Goal: Task Accomplishment & Management: Manage account settings

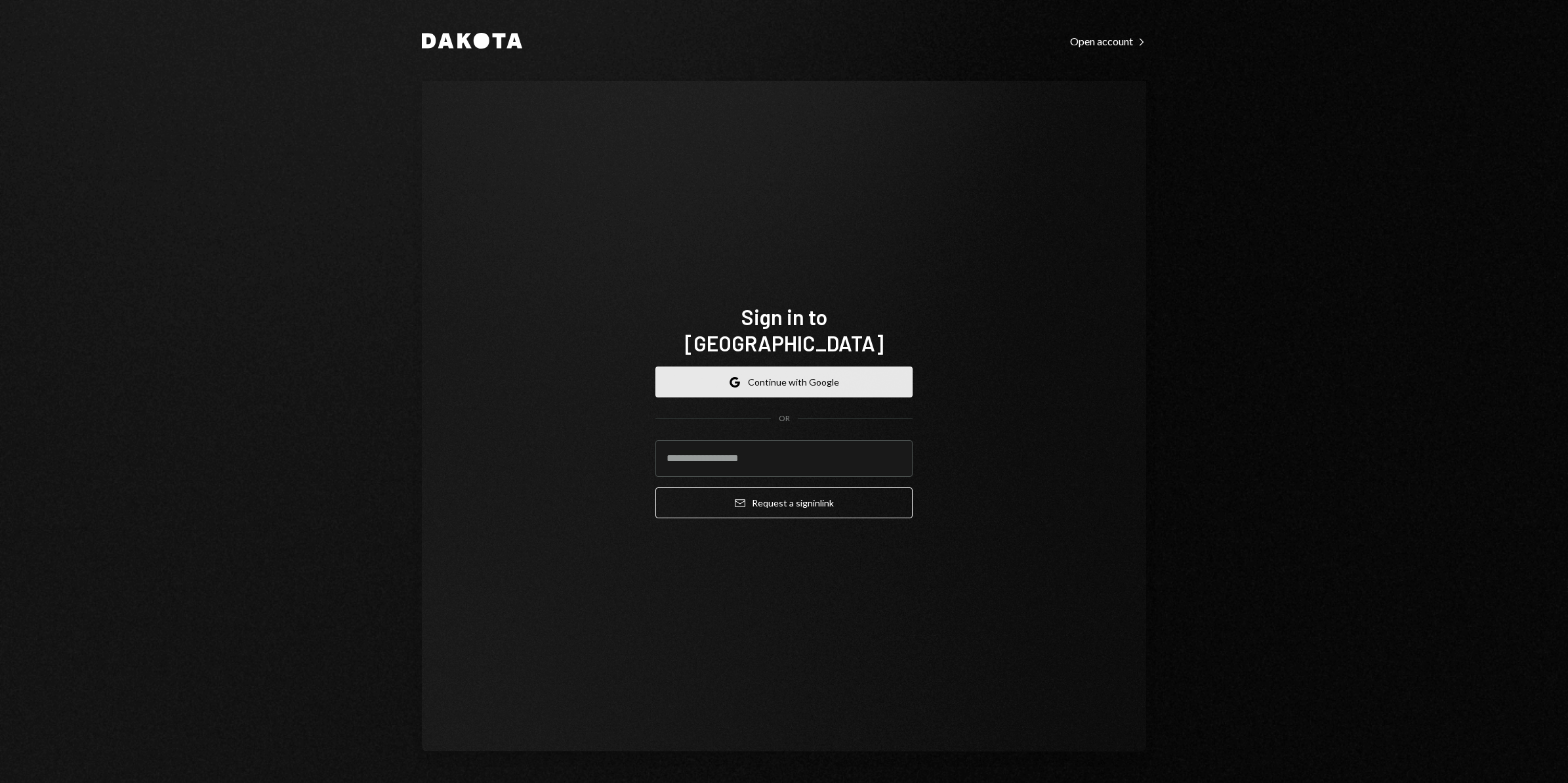
click at [791, 377] on button "Google Continue with Google" at bounding box center [784, 381] width 257 height 31
click at [824, 366] on button "Google Continue with Google" at bounding box center [784, 381] width 257 height 31
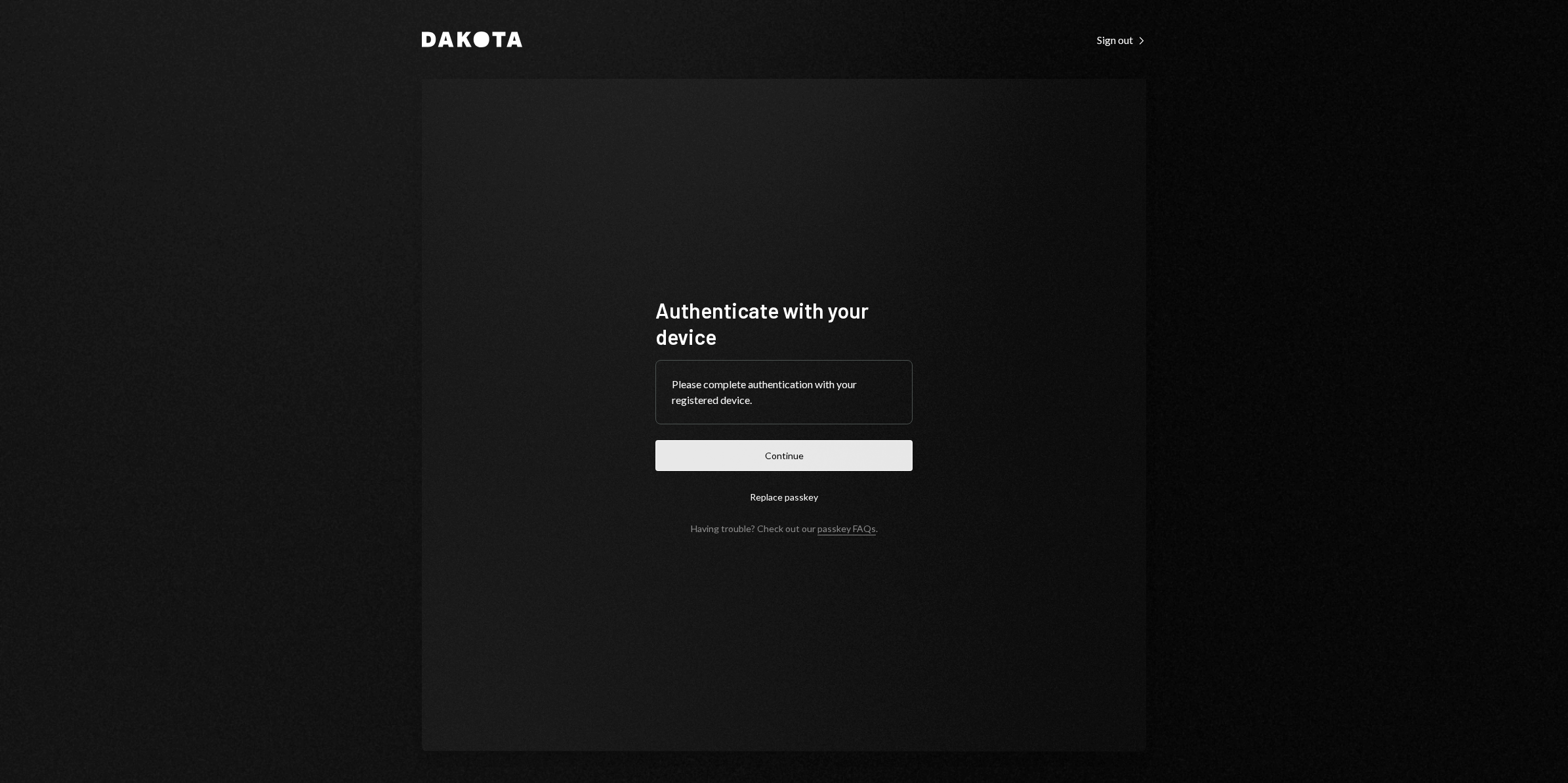
click at [797, 465] on button "Continue" at bounding box center [784, 454] width 257 height 31
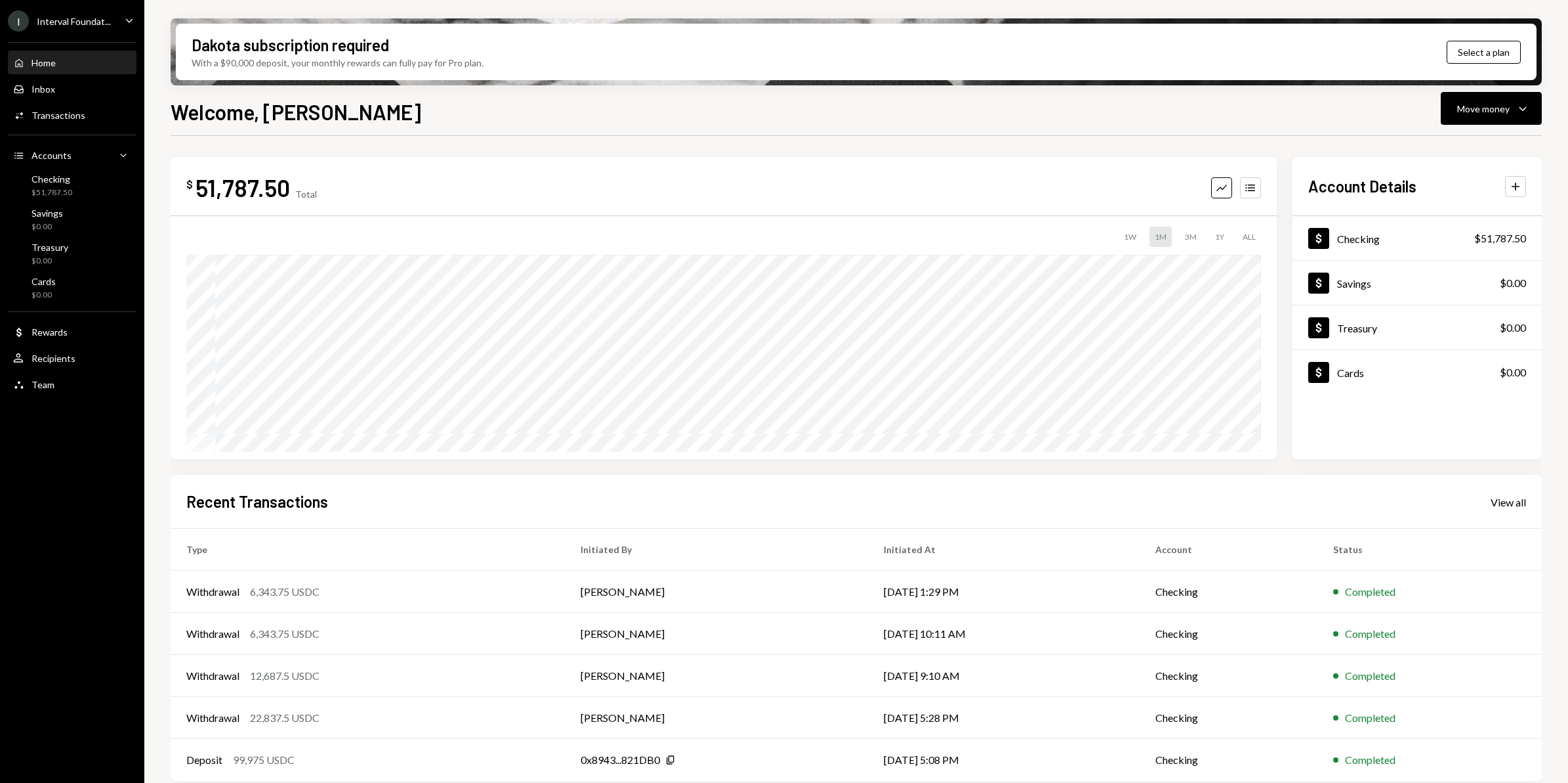
click at [81, 20] on div "Interval Foundat..." at bounding box center [73, 21] width 74 height 11
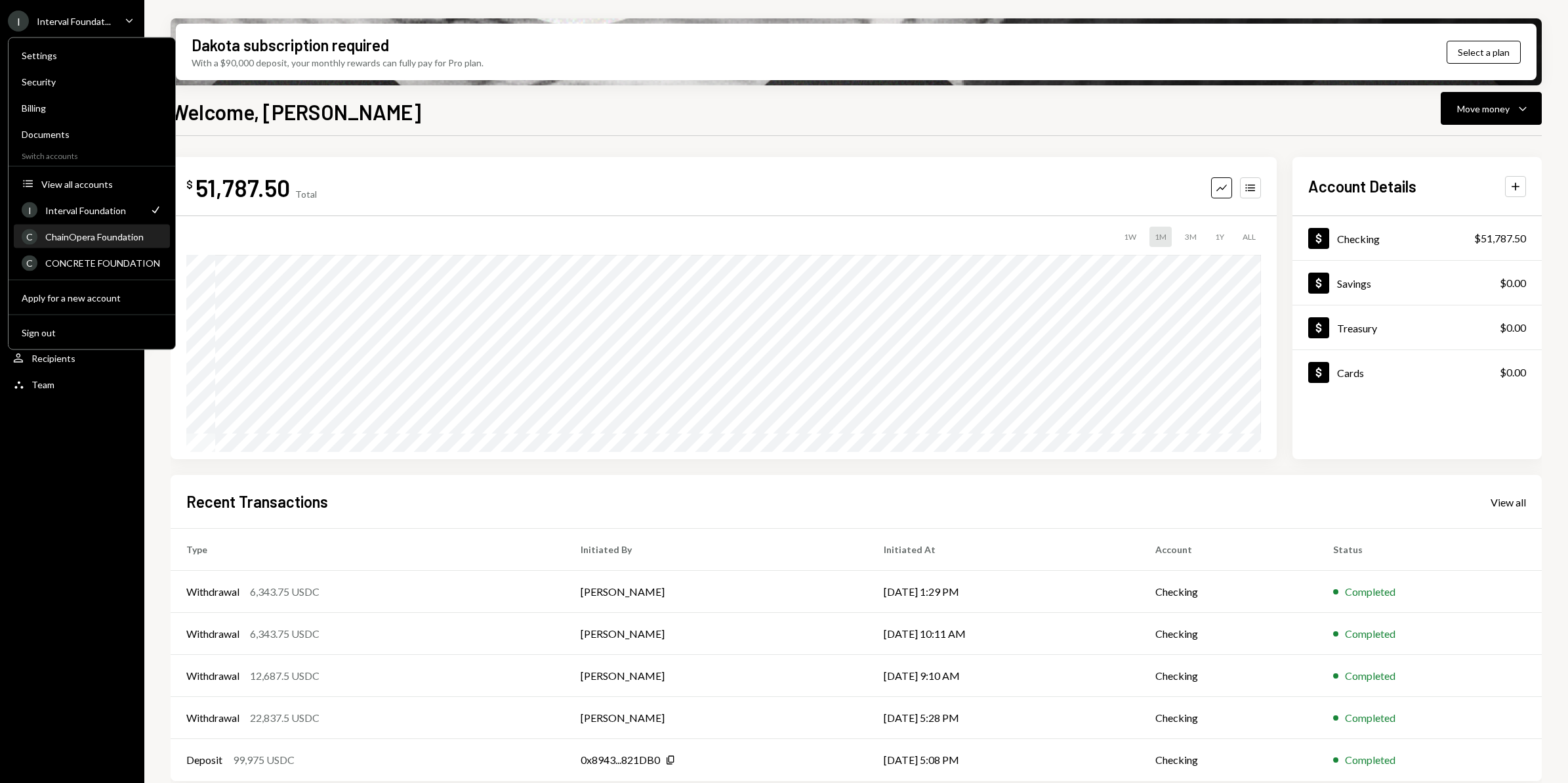
click at [109, 235] on div "ChainOpera Foundation" at bounding box center [104, 236] width 117 height 11
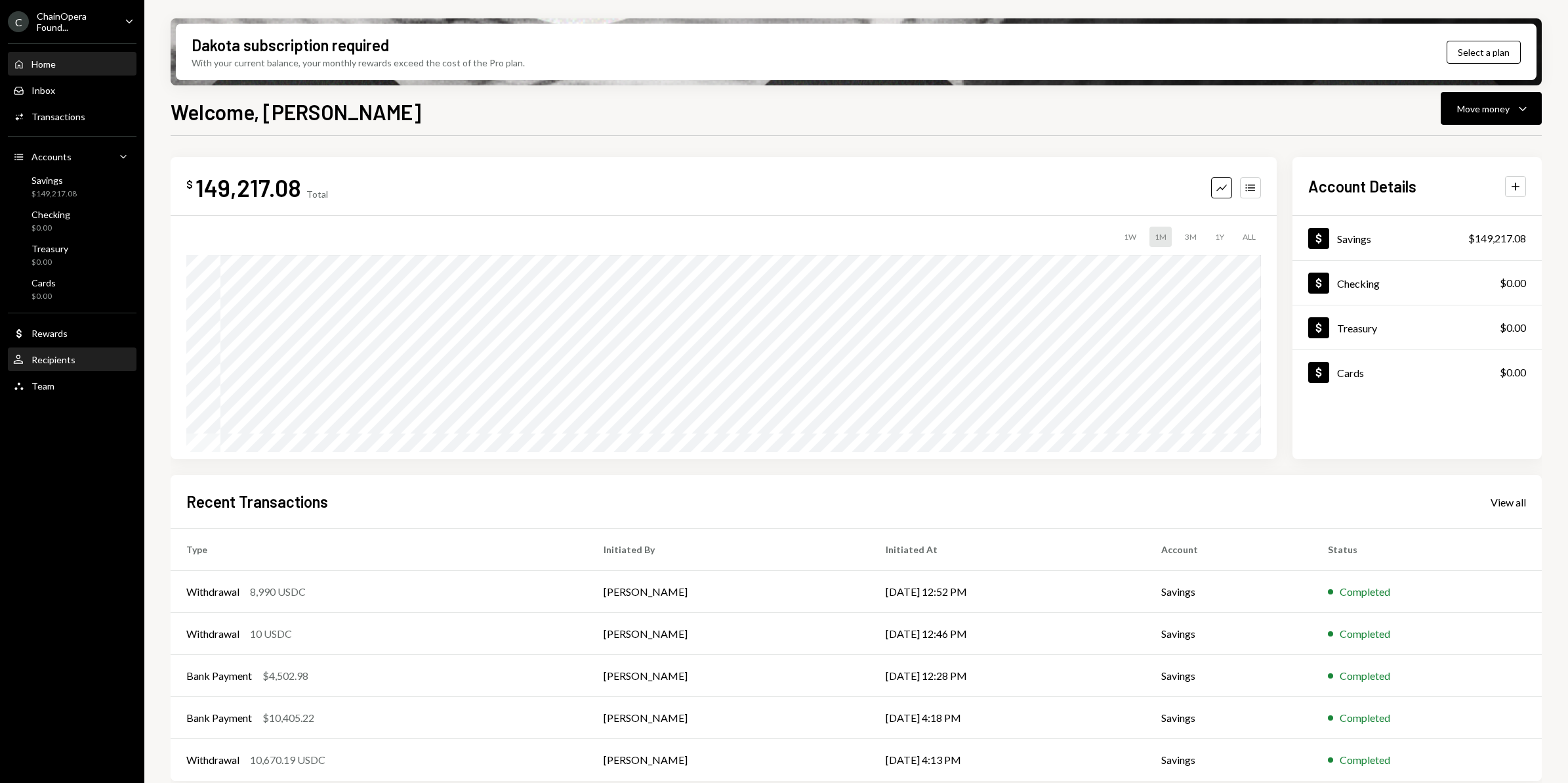
click at [71, 361] on div "Recipients" at bounding box center [53, 359] width 44 height 11
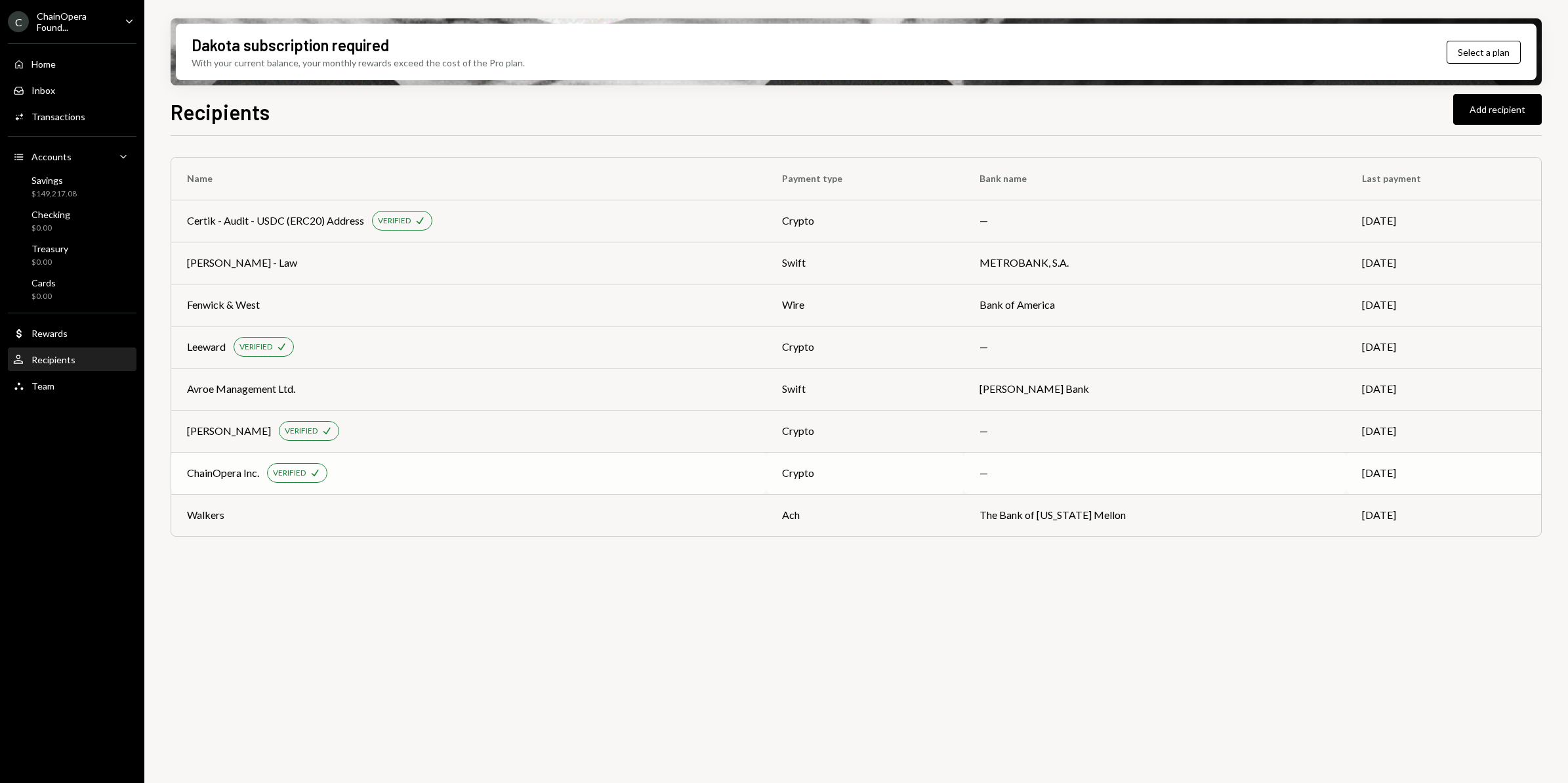
click at [385, 474] on div "ChainOpera Inc. VERIFIED Check" at bounding box center [469, 473] width 564 height 20
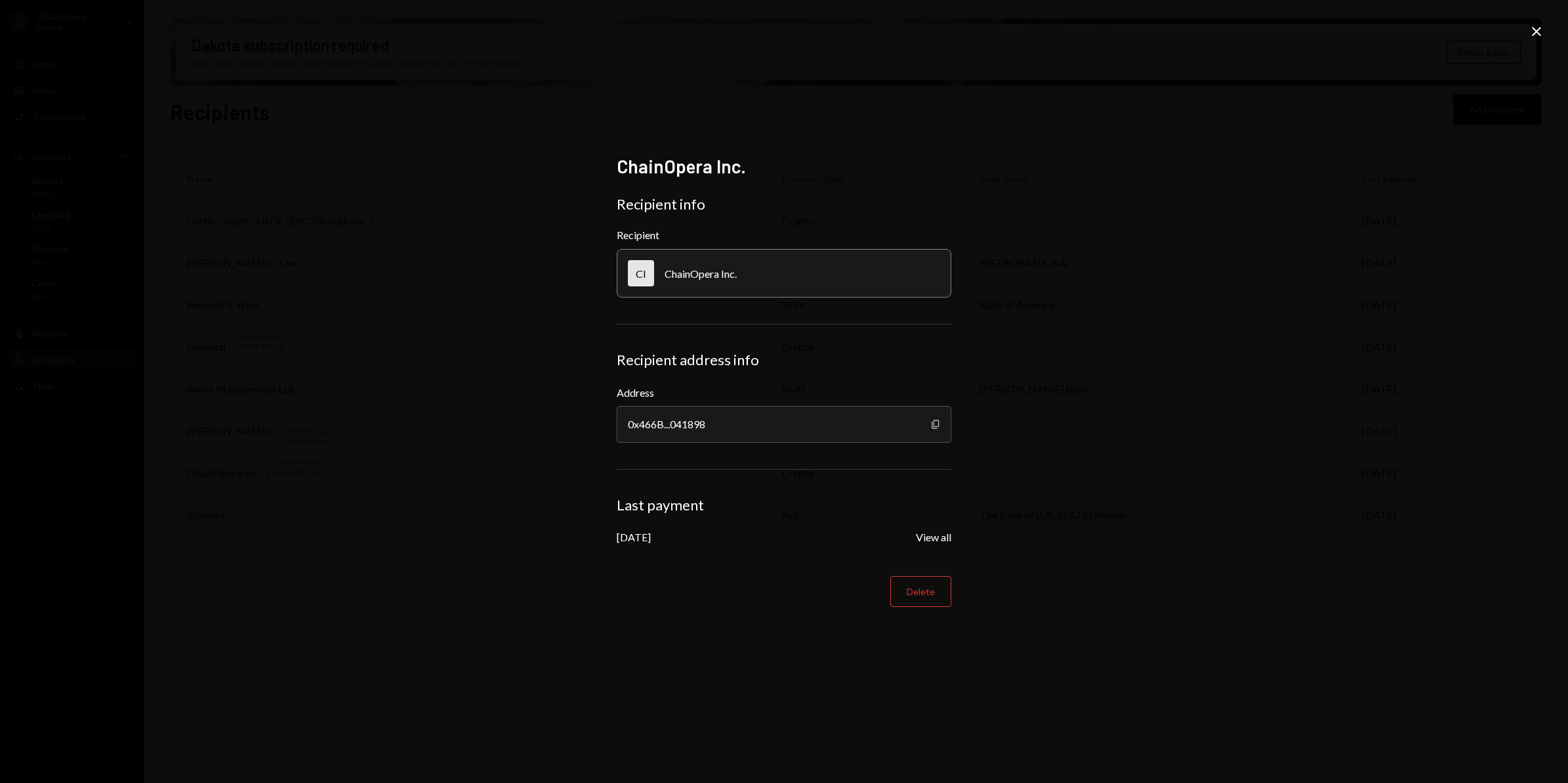
click at [937, 428] on icon "button" at bounding box center [935, 424] width 7 height 9
click at [1540, 34] on icon "Close" at bounding box center [1537, 32] width 16 height 16
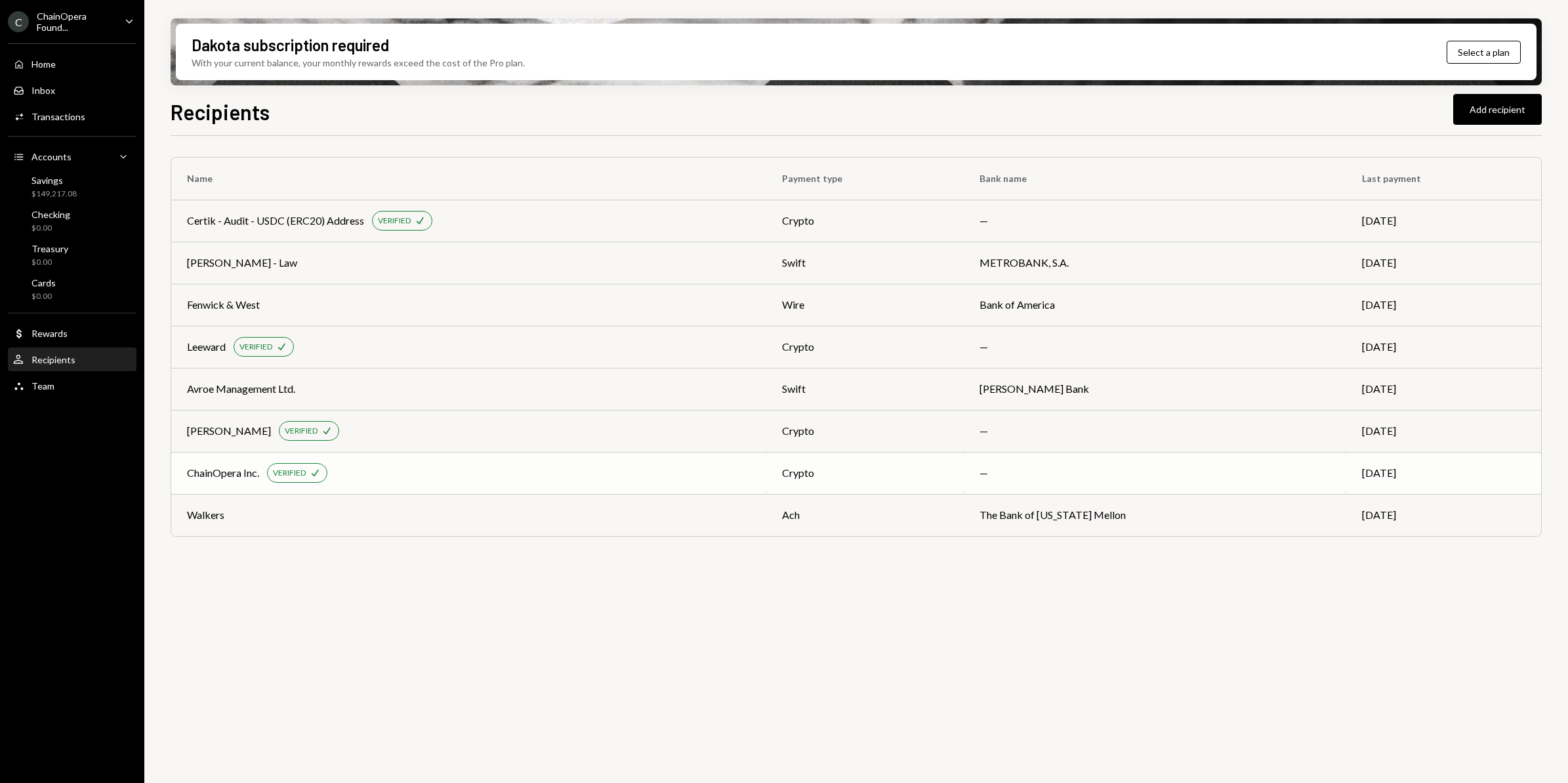
click at [420, 476] on div "ChainOpera Inc. VERIFIED Check" at bounding box center [469, 473] width 564 height 20
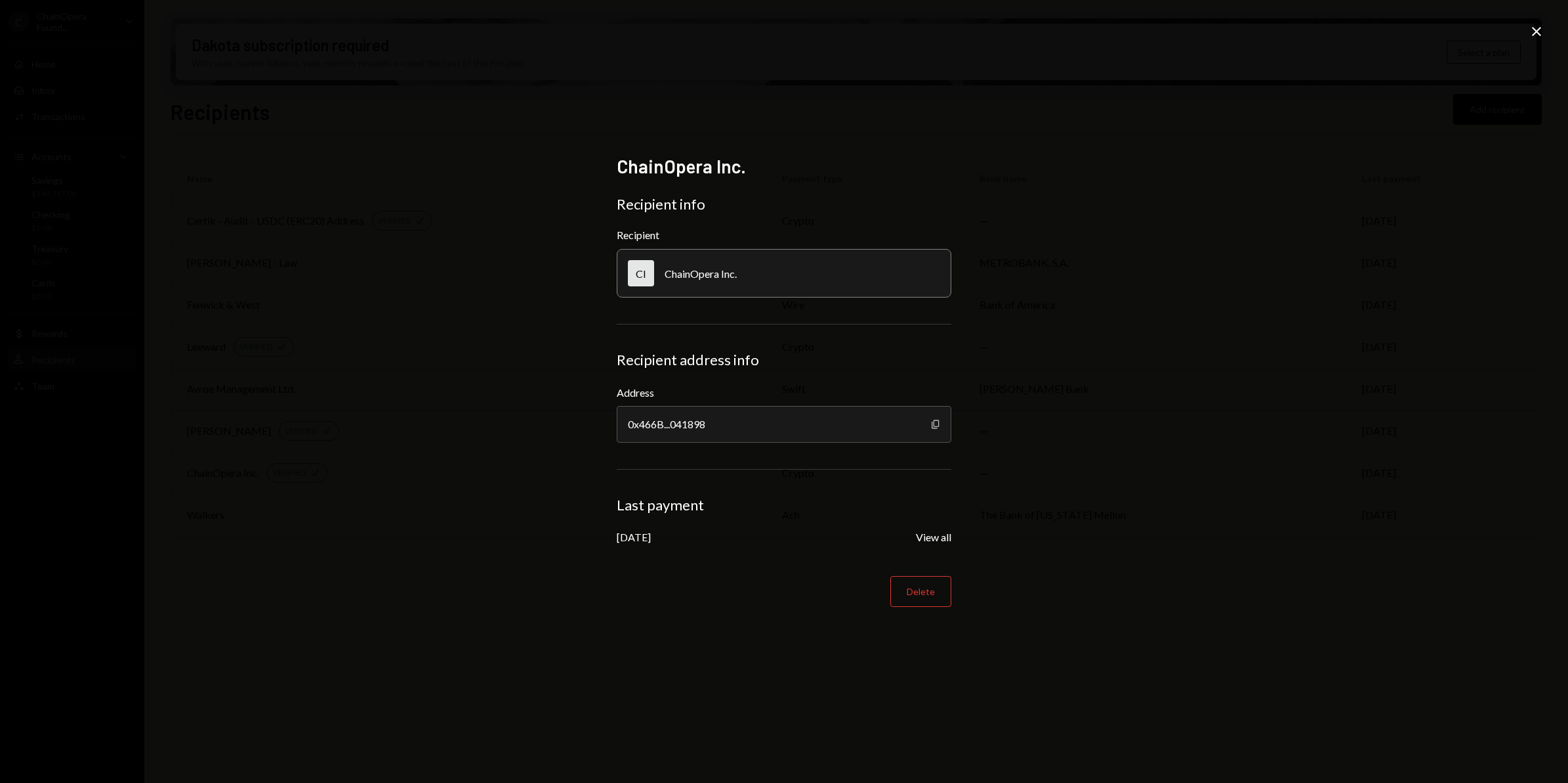
click at [932, 423] on icon "Copy" at bounding box center [936, 424] width 11 height 11
